Goal: Information Seeking & Learning: Learn about a topic

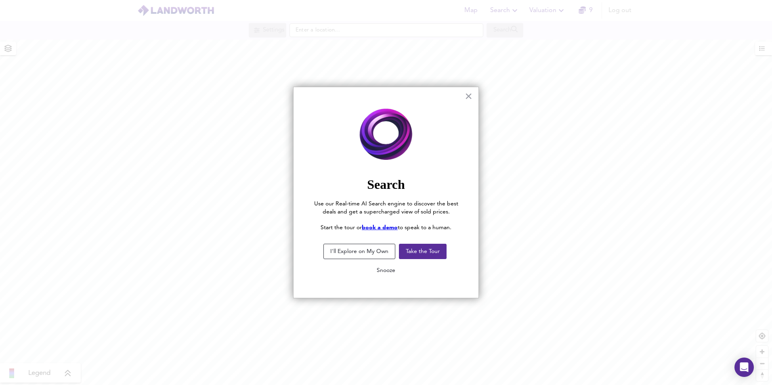
click at [383, 271] on button "Snooze" at bounding box center [385, 270] width 31 height 15
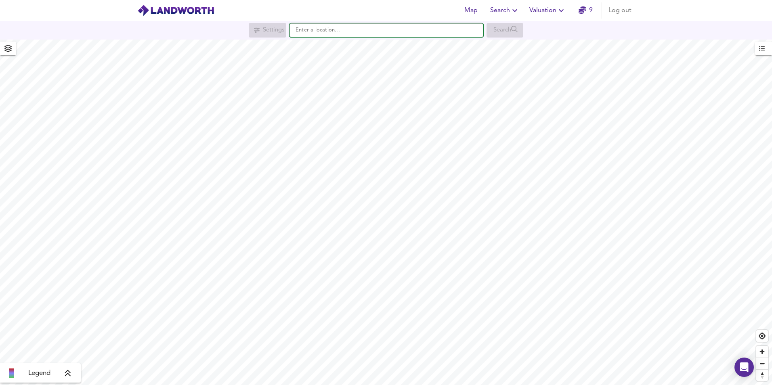
click at [326, 28] on input "text" at bounding box center [387, 30] width 194 height 14
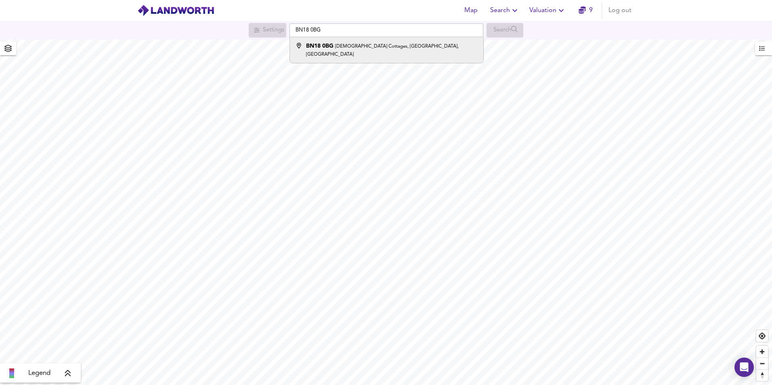
click at [334, 43] on div "BN18 0BG [DEMOGRAPHIC_DATA] Cottages, [GEOGRAPHIC_DATA], [GEOGRAPHIC_DATA]" at bounding box center [391, 50] width 171 height 16
type input "[DEMOGRAPHIC_DATA][STREET_ADDRESS]"
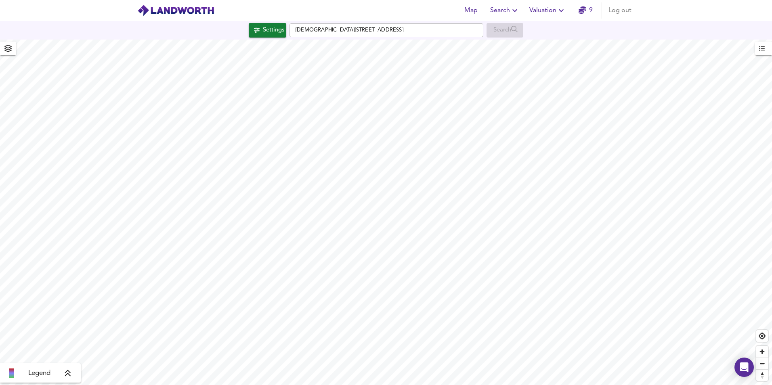
checkbox input "false"
checkbox input "true"
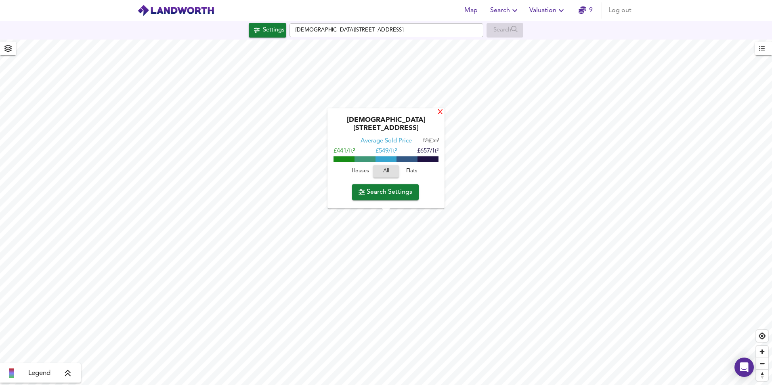
click at [441, 112] on div "X" at bounding box center [440, 113] width 7 height 8
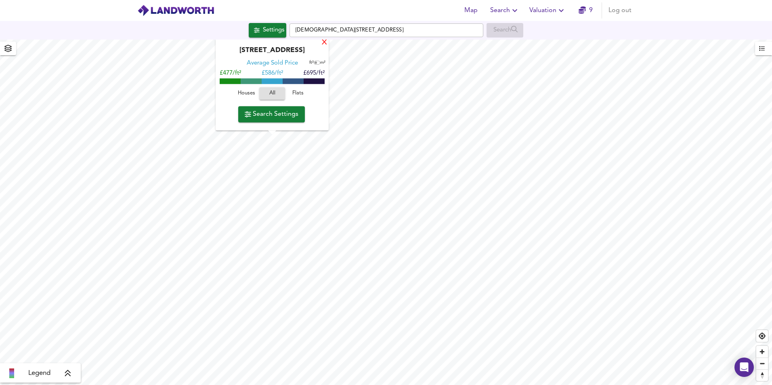
click at [324, 44] on div "X" at bounding box center [324, 43] width 7 height 8
